Goal: Information Seeking & Learning: Learn about a topic

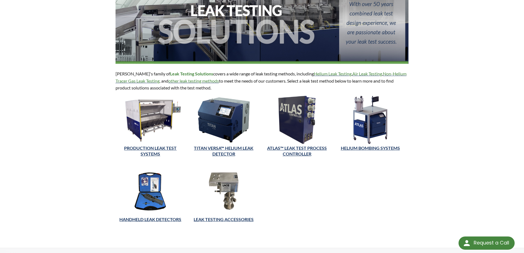
scroll to position [82, 0]
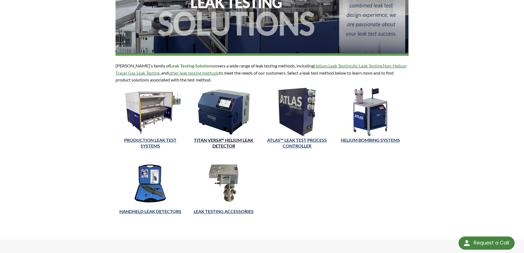
click at [226, 140] on link "TITAN VERSA™ Helium Leak Detector" at bounding box center [223, 142] width 59 height 11
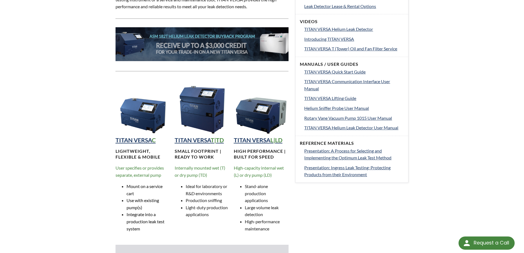
scroll to position [275, 0]
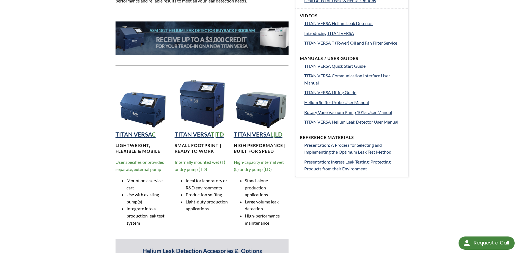
click at [204, 102] on img at bounding box center [202, 101] width 55 height 55
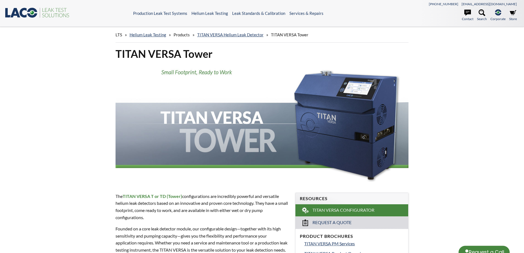
select select "Language Translate Widget"
click at [351, 129] on img at bounding box center [261, 123] width 293 height 117
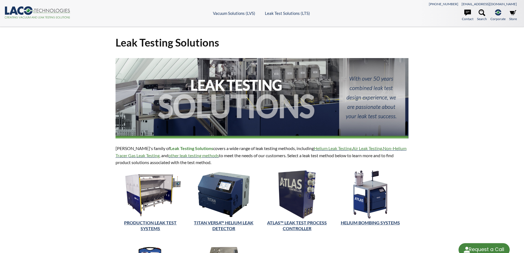
select select "Language Translate Widget"
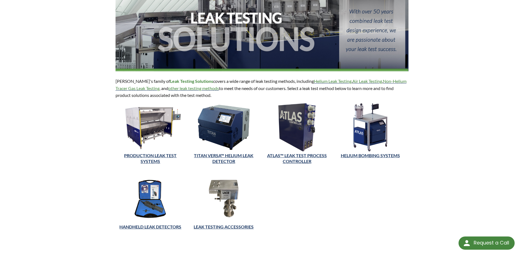
scroll to position [110, 0]
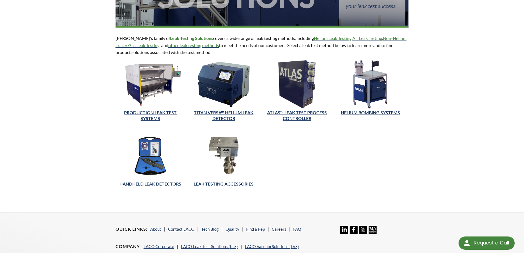
click at [371, 94] on img at bounding box center [370, 84] width 36 height 48
click at [156, 75] on img at bounding box center [150, 84] width 70 height 48
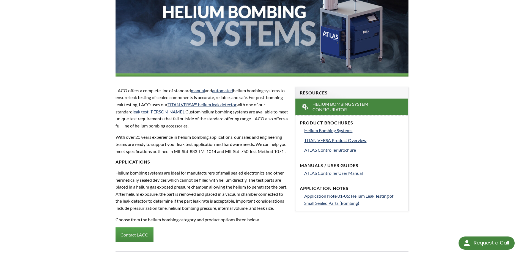
scroll to position [110, 0]
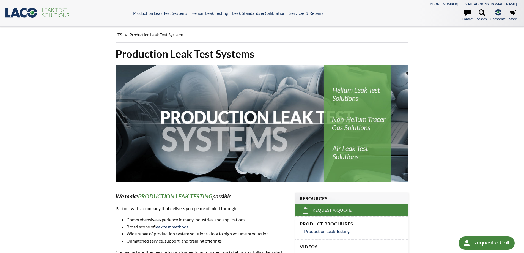
select select "Language Translate Widget"
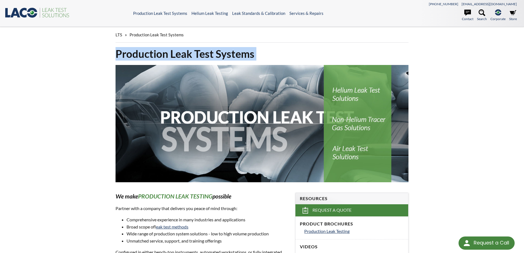
drag, startPoint x: 112, startPoint y: 55, endPoint x: 265, endPoint y: 63, distance: 153.3
click at [265, 63] on div "Production Leak Test Systems" at bounding box center [262, 115] width 300 height 137
copy div "Production Leak Test Systems"
